Goal: Task Accomplishment & Management: Manage account settings

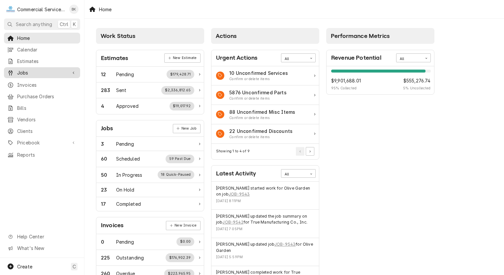
click at [45, 73] on span "Jobs" at bounding box center [42, 72] width 50 height 7
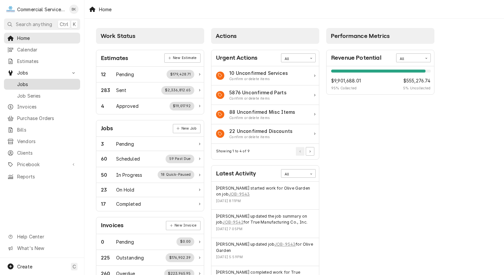
click at [41, 83] on span "Jobs" at bounding box center [47, 84] width 60 height 7
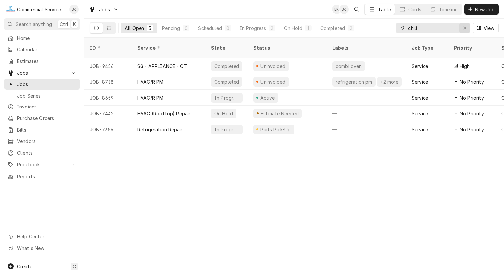
click at [463, 26] on div "Erase input" at bounding box center [465, 28] width 7 height 7
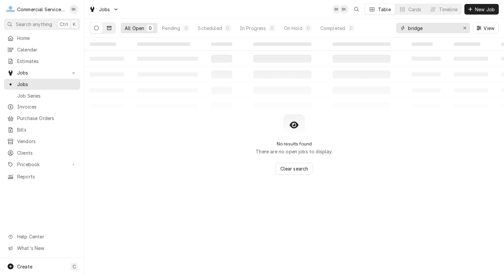
type input "bridge"
click at [114, 27] on button "Dynamic Content Wrapper" at bounding box center [109, 28] width 13 height 11
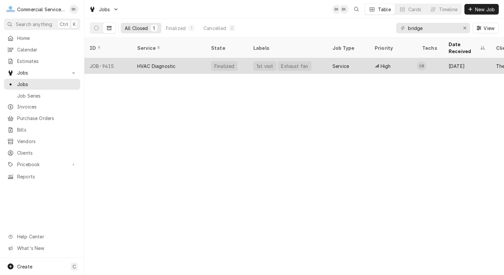
click at [190, 58] on div "HVAC Diagnostic" at bounding box center [169, 66] width 74 height 16
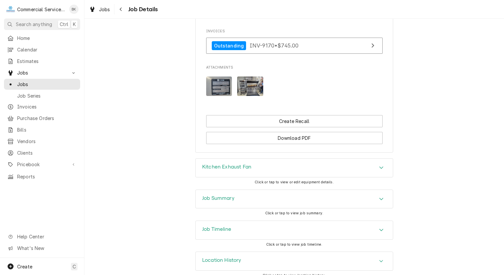
scroll to position [543, 0]
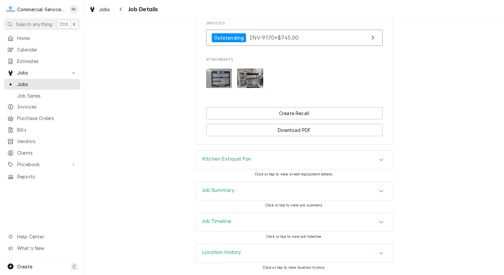
click at [262, 195] on div "Job Summary" at bounding box center [294, 191] width 197 height 18
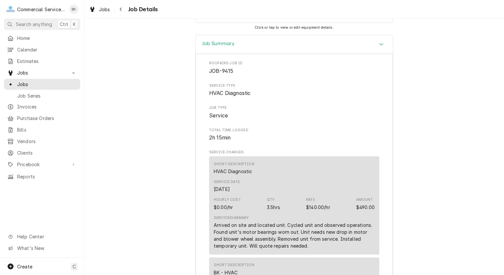
scroll to position [518, 0]
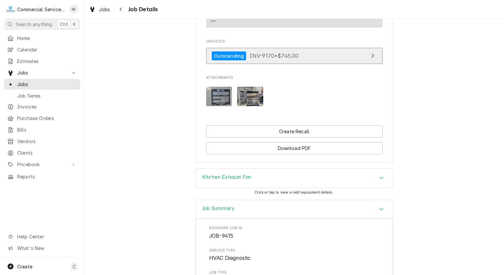
click at [282, 59] on span "INV-9170 • $745.00" at bounding box center [274, 55] width 49 height 7
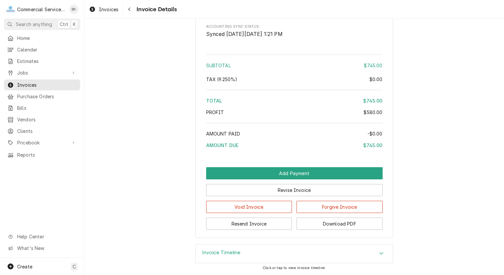
scroll to position [805, 0]
click at [267, 226] on button "Resend Invoice" at bounding box center [249, 224] width 86 height 12
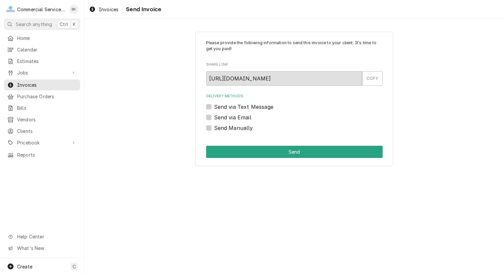
click at [249, 118] on label "Send via Email" at bounding box center [232, 118] width 37 height 8
click at [249, 118] on input "Send via Email" at bounding box center [302, 121] width 177 height 15
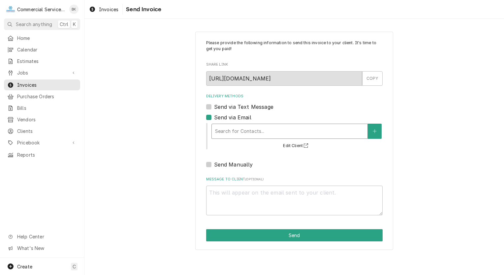
click at [250, 128] on div "Delivery Methods" at bounding box center [289, 131] width 149 height 12
click at [214, 117] on label "Send via Email" at bounding box center [232, 118] width 37 height 8
click at [214, 117] on input "Send via Email" at bounding box center [302, 121] width 177 height 15
checkbox input "false"
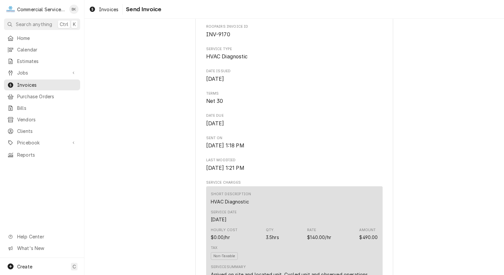
scroll to position [111, 0]
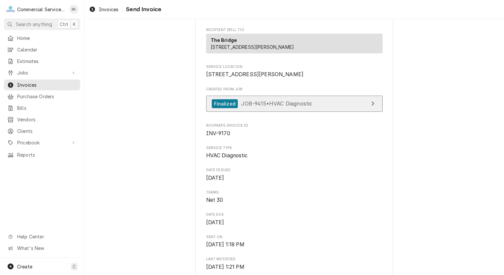
click at [270, 107] on span "JOB-9415 • HVAC Diagnostic" at bounding box center [276, 103] width 71 height 7
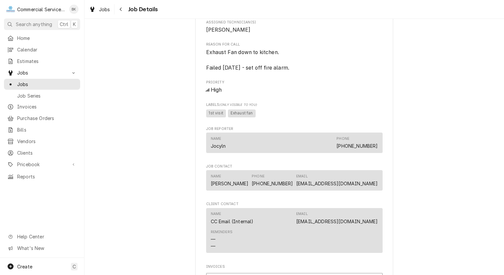
scroll to position [312, 0]
